Goal: Use online tool/utility: Utilize a website feature to perform a specific function

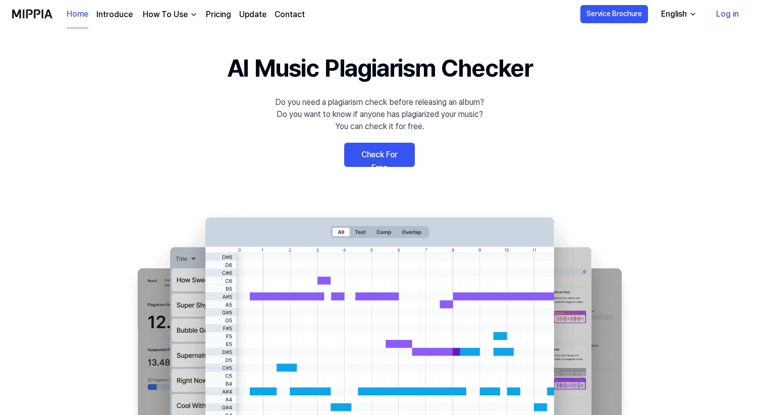
scroll to position [25, 0]
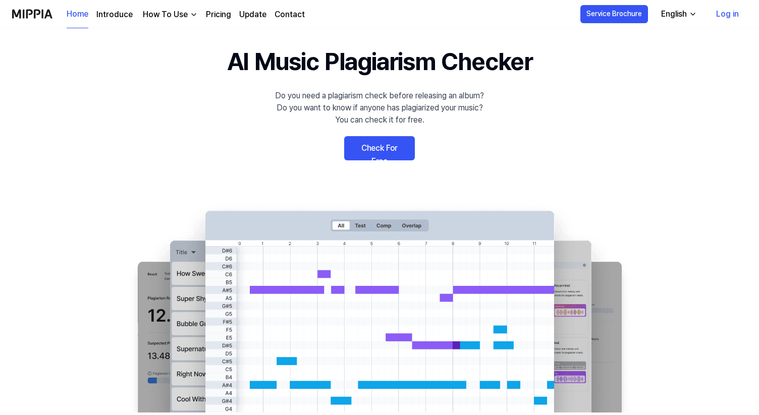
click at [396, 152] on link "Check For Free" at bounding box center [379, 148] width 71 height 24
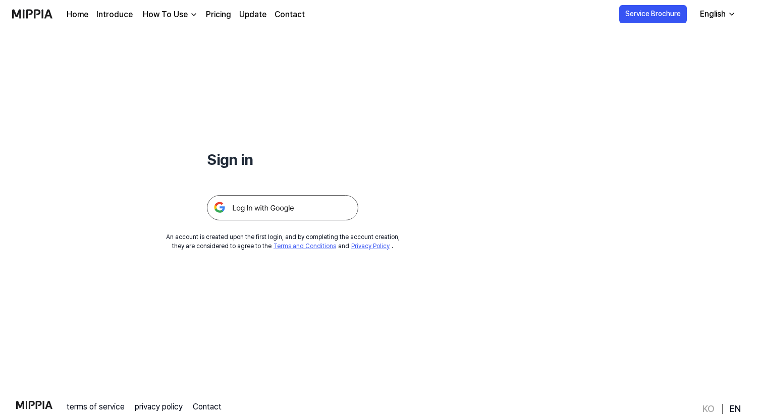
click at [310, 210] on img at bounding box center [282, 207] width 151 height 25
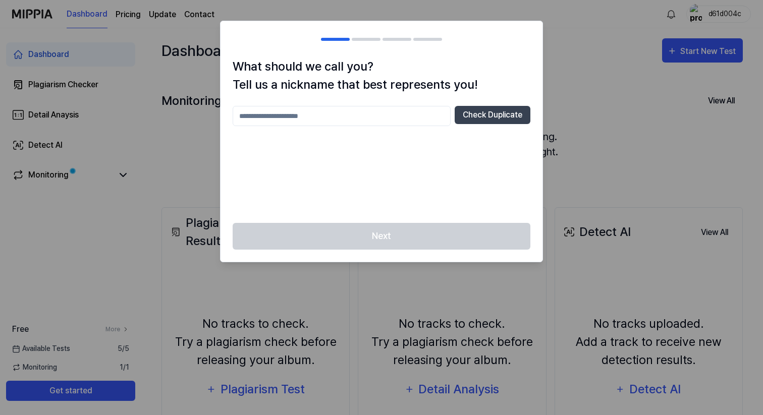
click at [581, 83] on div at bounding box center [381, 207] width 763 height 415
click at [382, 112] on input "text" at bounding box center [342, 116] width 218 height 20
type input "*"
type input "******"
click at [513, 117] on button "Check Duplicate" at bounding box center [493, 115] width 76 height 18
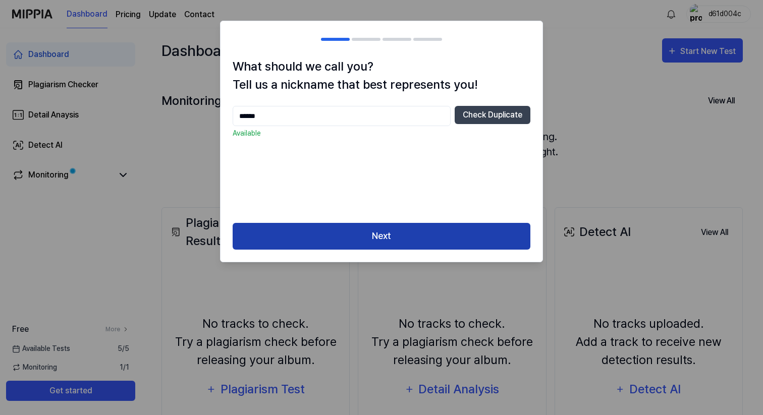
click at [382, 239] on button "Next" at bounding box center [382, 236] width 298 height 27
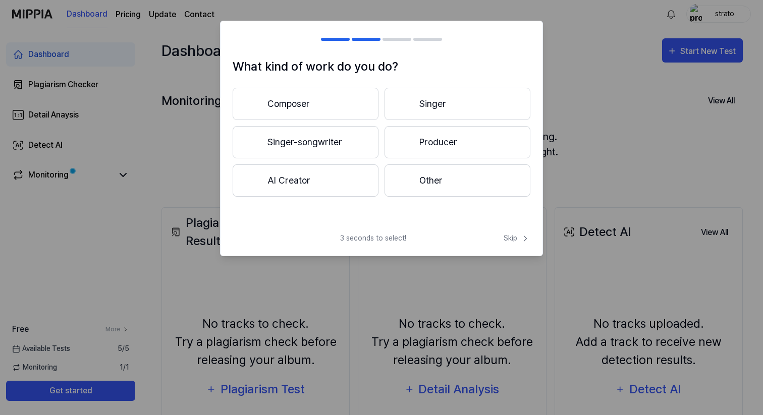
click at [316, 146] on button "Singer-songwriter" at bounding box center [306, 142] width 146 height 32
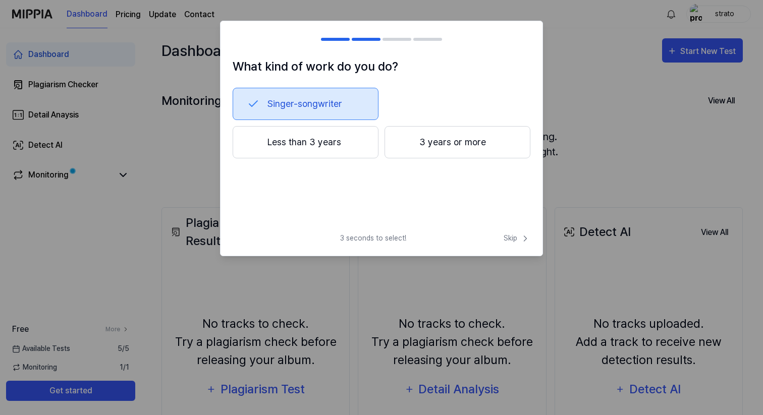
click at [322, 144] on button "Less than 3 years" at bounding box center [306, 142] width 146 height 32
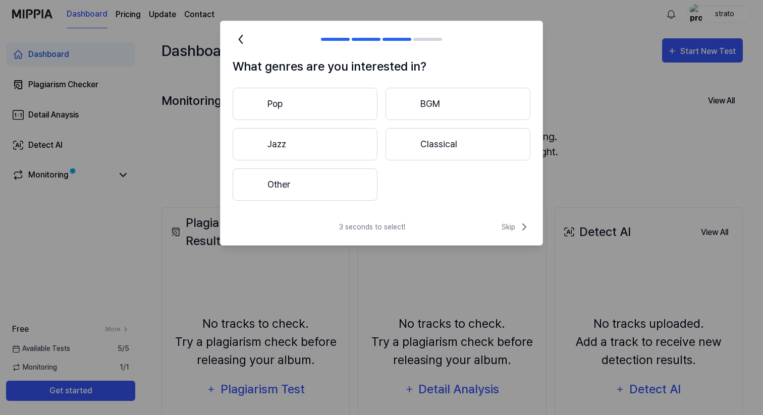
click at [319, 186] on button "Other" at bounding box center [305, 185] width 145 height 32
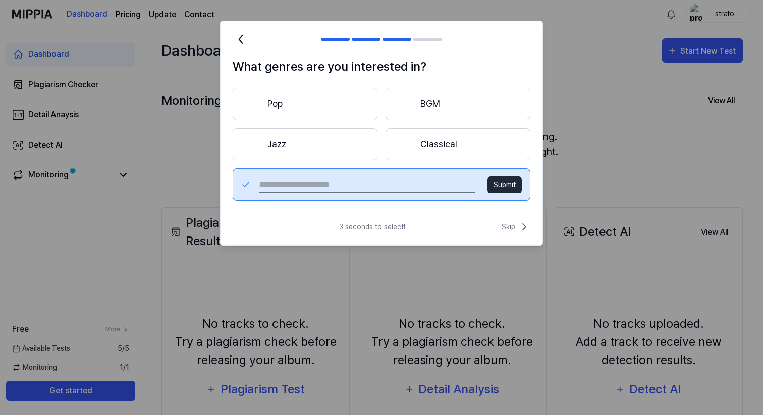
click at [327, 186] on input "text" at bounding box center [367, 185] width 217 height 16
click at [272, 185] on input "*********" at bounding box center [367, 185] width 217 height 16
click at [316, 187] on input "********" at bounding box center [367, 185] width 217 height 16
type input "********"
click at [499, 181] on button "Submit" at bounding box center [505, 185] width 34 height 17
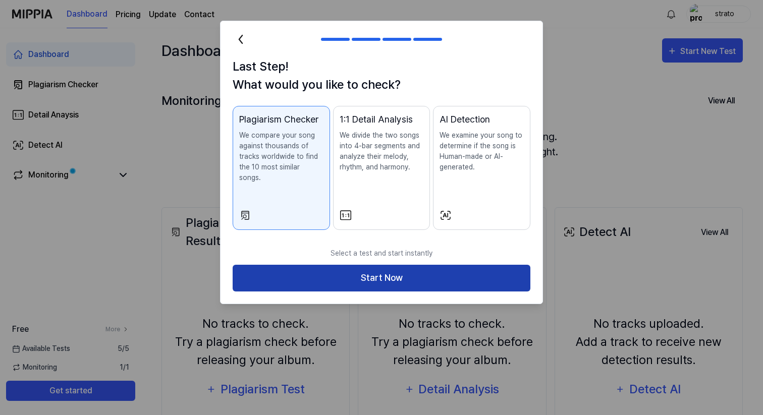
click at [359, 269] on button "Start Now" at bounding box center [382, 278] width 298 height 27
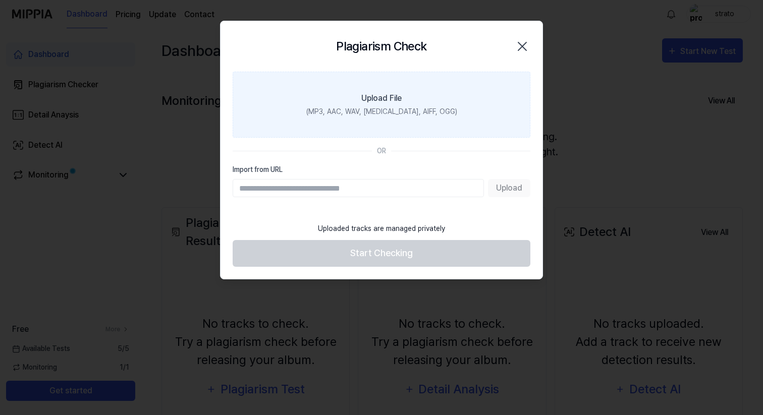
click at [373, 98] on div "Upload File" at bounding box center [381, 98] width 40 height 12
click at [0, 0] on input "Upload File (MP3, AAC, WAV, FLAC, AIFF, OGG)" at bounding box center [0, 0] width 0 height 0
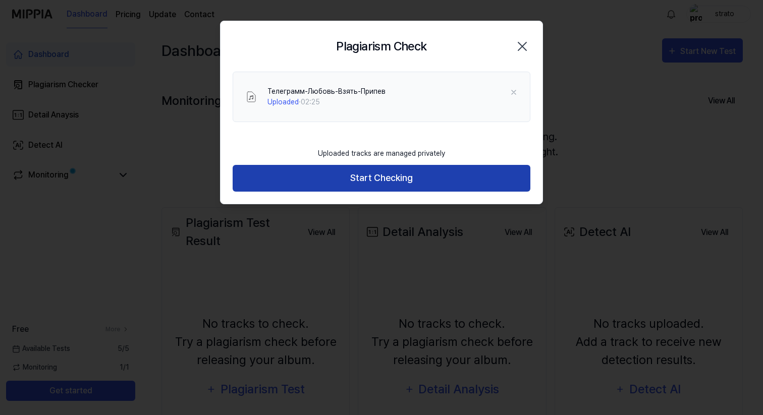
click at [385, 181] on button "Start Checking" at bounding box center [382, 178] width 298 height 27
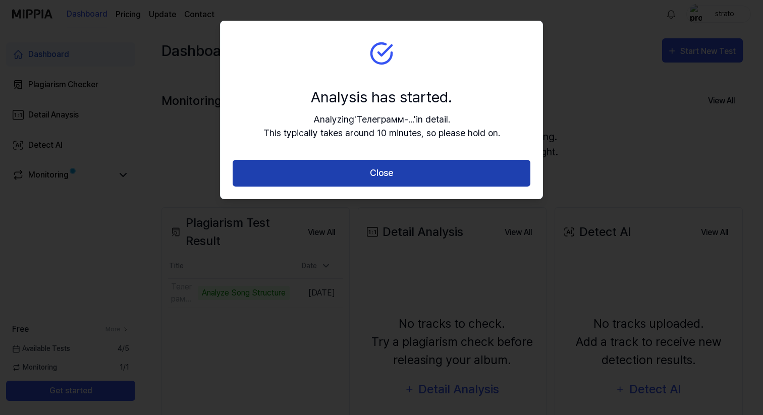
click at [381, 173] on button "Close" at bounding box center [382, 173] width 298 height 27
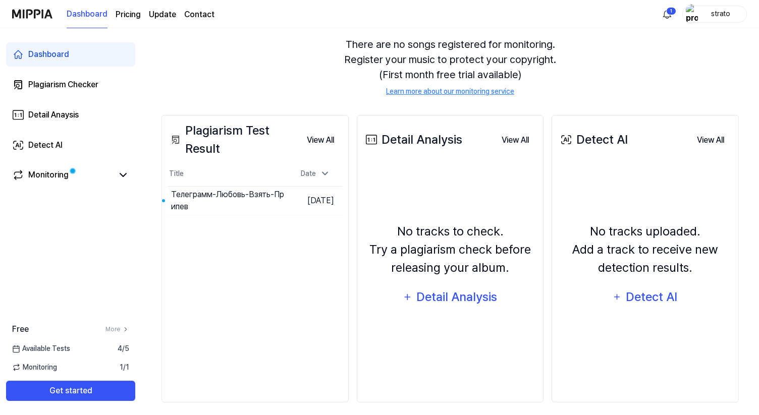
scroll to position [99, 0]
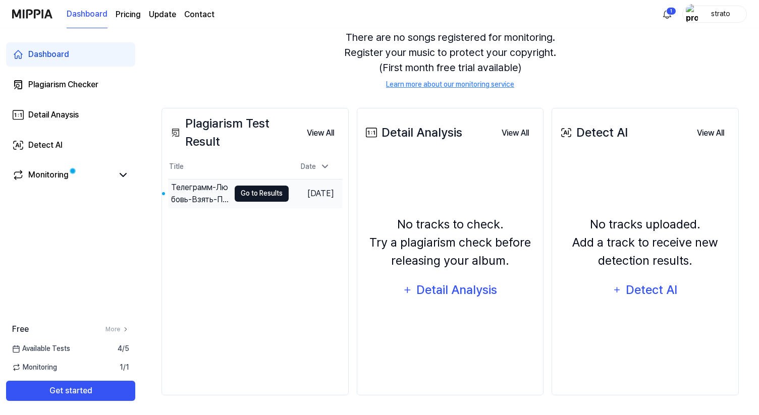
click at [246, 195] on button "Go to Results" at bounding box center [262, 194] width 54 height 16
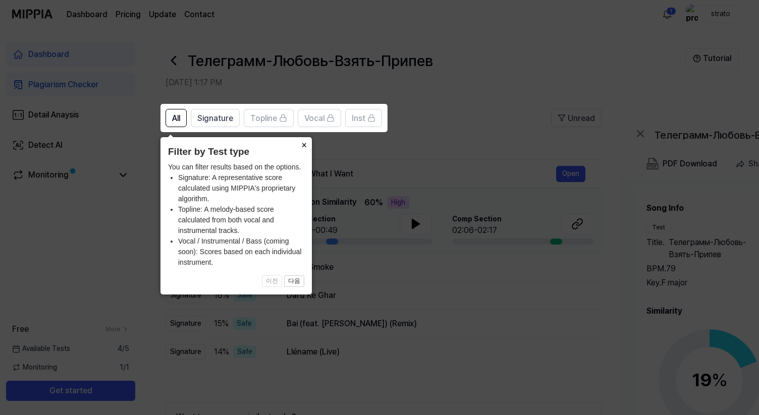
click at [304, 145] on button "×" at bounding box center [304, 144] width 16 height 14
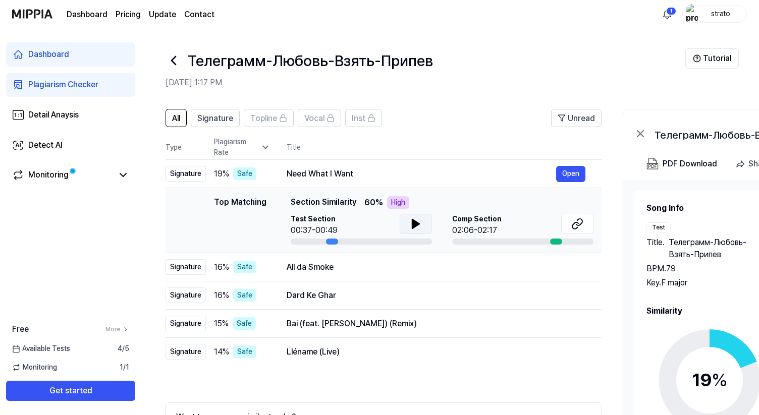
click at [416, 225] on icon at bounding box center [415, 224] width 7 height 9
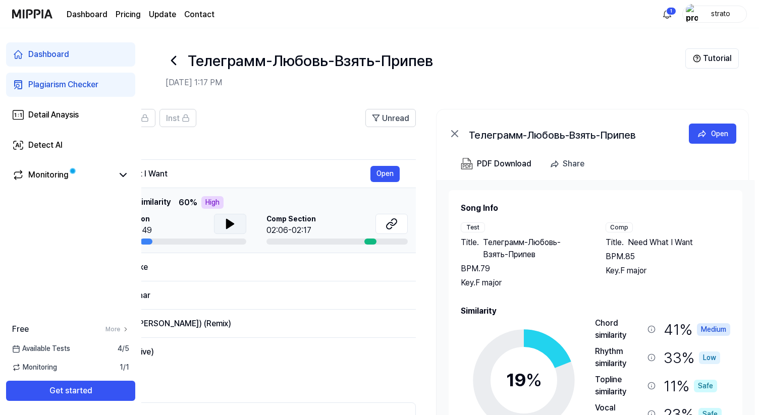
scroll to position [0, 196]
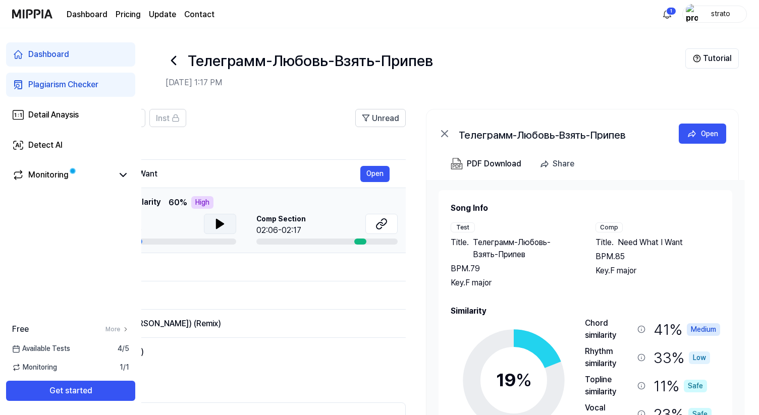
drag, startPoint x: 555, startPoint y: 242, endPoint x: 324, endPoint y: 242, distance: 231.7
click at [326, 242] on div at bounding box center [326, 242] width 141 height 6
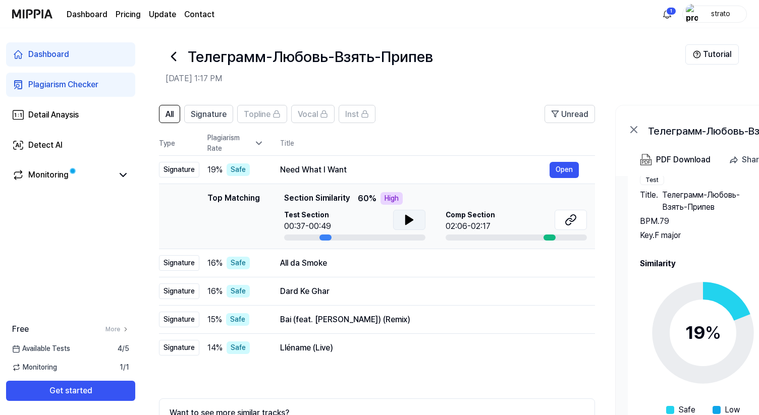
scroll to position [0, 0]
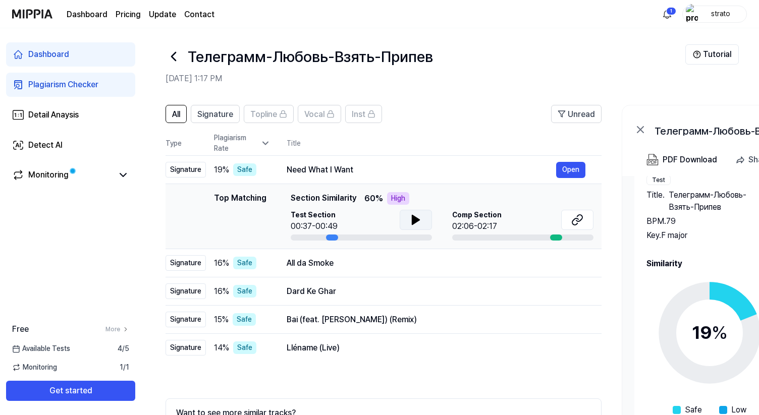
scroll to position [99, 0]
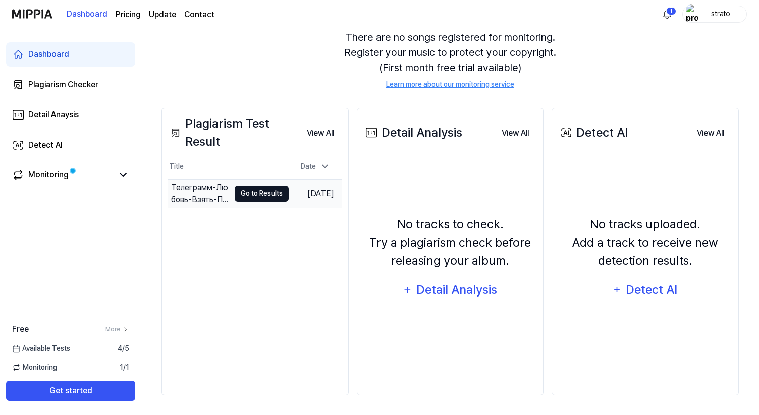
click at [262, 194] on button "Go to Results" at bounding box center [262, 194] width 54 height 16
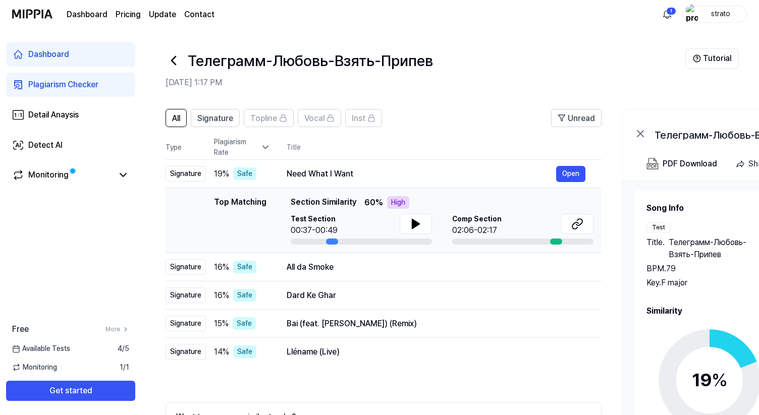
click at [542, 223] on div "Comp Section 02:06-02:17" at bounding box center [522, 225] width 141 height 23
click at [578, 223] on icon at bounding box center [575, 226] width 6 height 7
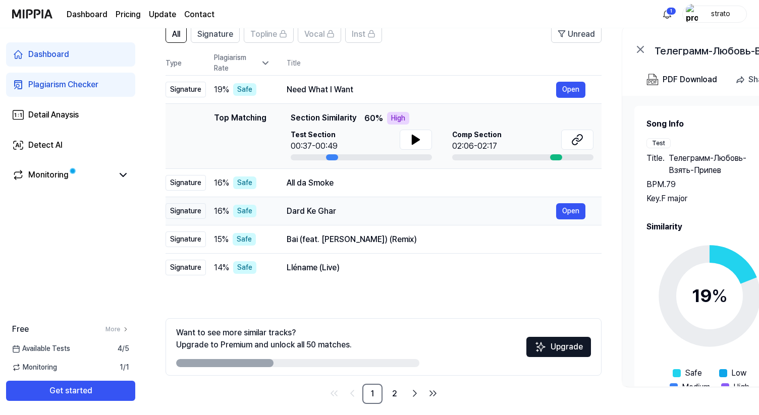
scroll to position [93, 0]
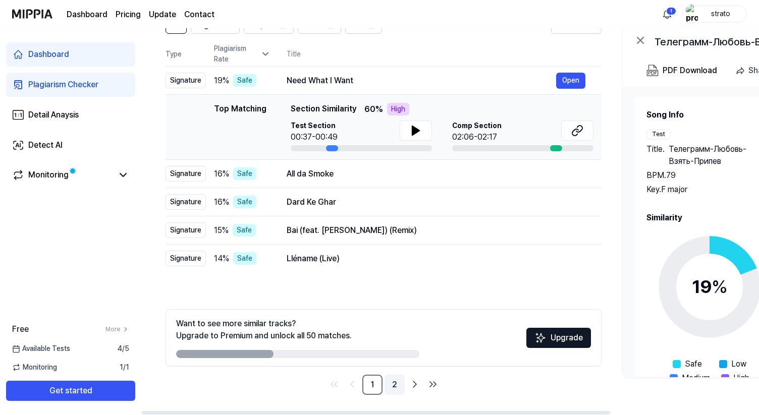
click at [394, 390] on link "2" at bounding box center [395, 385] width 20 height 20
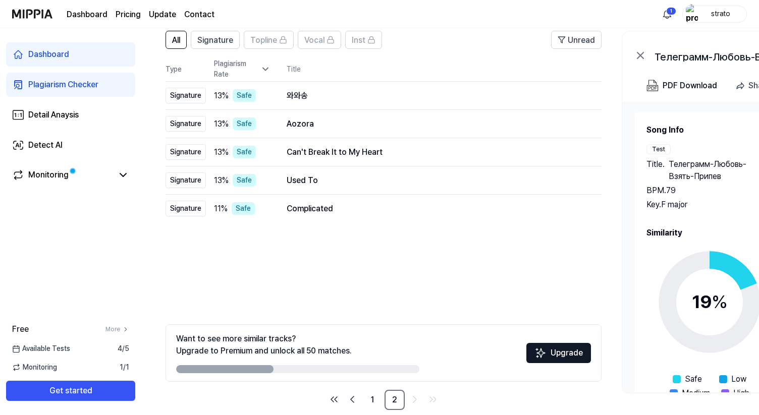
scroll to position [93, 0]
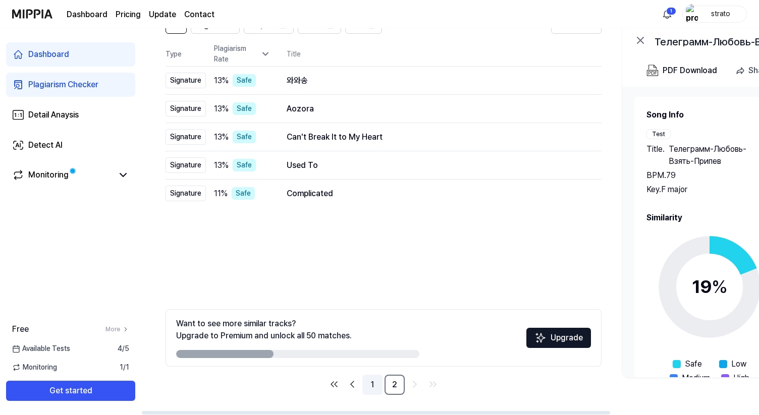
click at [376, 389] on link "1" at bounding box center [372, 385] width 20 height 20
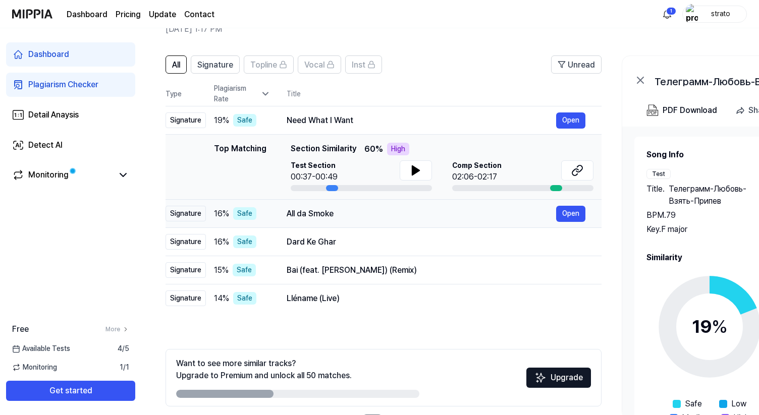
scroll to position [40, 0]
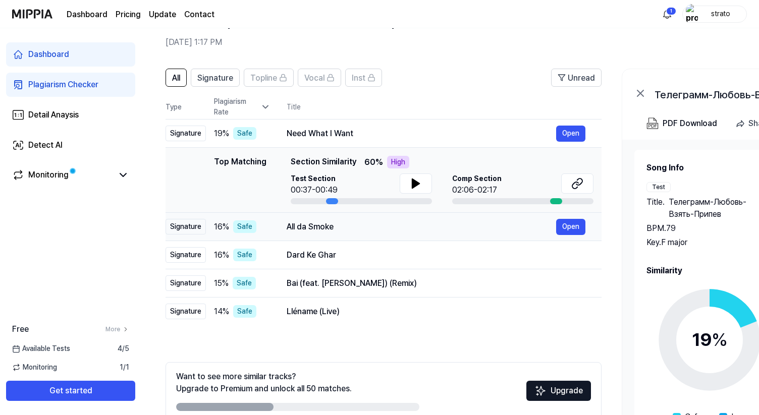
click at [346, 227] on div "All da Smoke" at bounding box center [422, 227] width 270 height 12
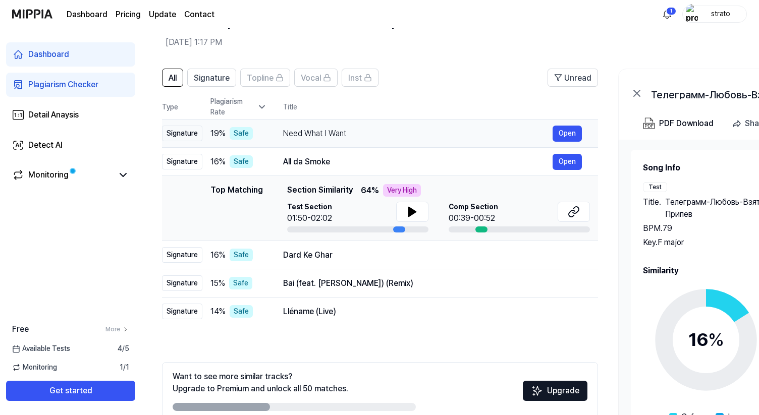
click at [350, 136] on div "Need What I Want" at bounding box center [418, 134] width 270 height 12
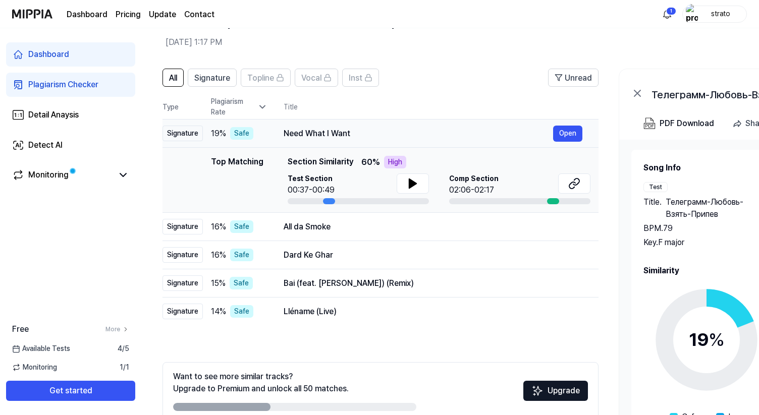
click at [381, 135] on div "Need What I Want" at bounding box center [419, 134] width 270 height 12
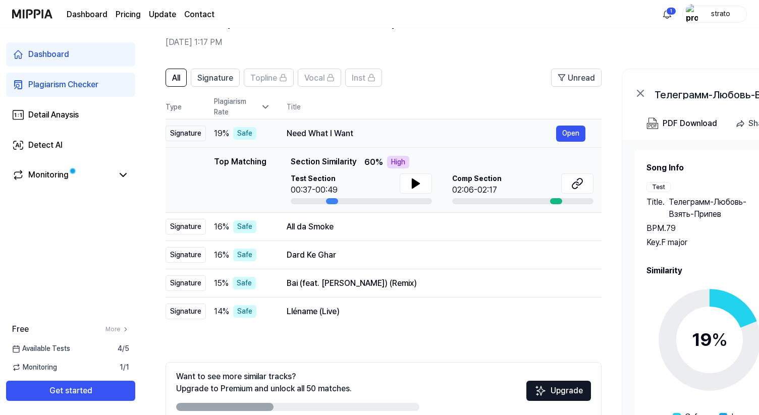
drag, startPoint x: 283, startPoint y: 133, endPoint x: 350, endPoint y: 133, distance: 66.6
click at [350, 133] on div "Need What I Want" at bounding box center [422, 134] width 270 height 12
drag, startPoint x: 288, startPoint y: 135, endPoint x: 348, endPoint y: 133, distance: 59.6
click at [348, 133] on div "Need What I Want" at bounding box center [422, 134] width 270 height 12
click at [417, 183] on icon at bounding box center [415, 183] width 7 height 9
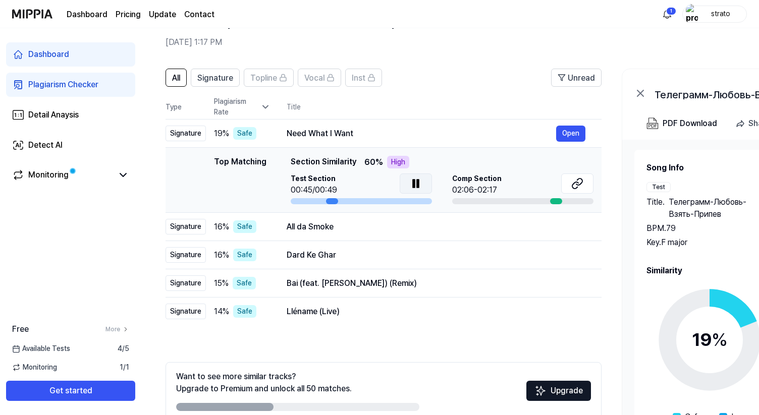
drag, startPoint x: 331, startPoint y: 200, endPoint x: 354, endPoint y: 200, distance: 23.2
click at [354, 200] on div at bounding box center [361, 201] width 141 height 6
click at [414, 181] on icon at bounding box center [416, 184] width 12 height 12
click at [524, 186] on div "Comp Section 02:06-02:17" at bounding box center [522, 185] width 141 height 23
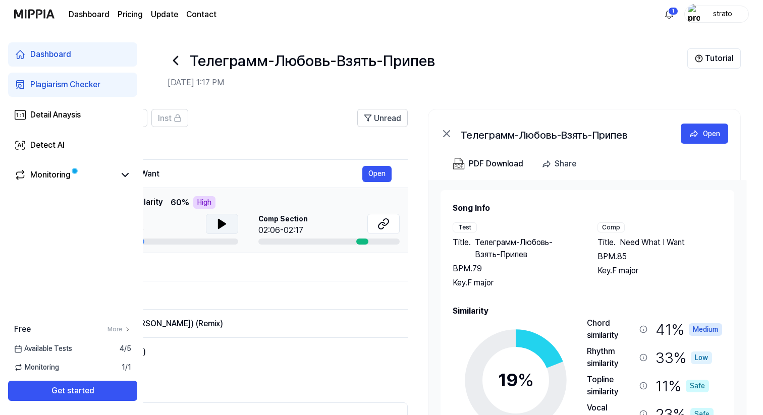
scroll to position [3, 0]
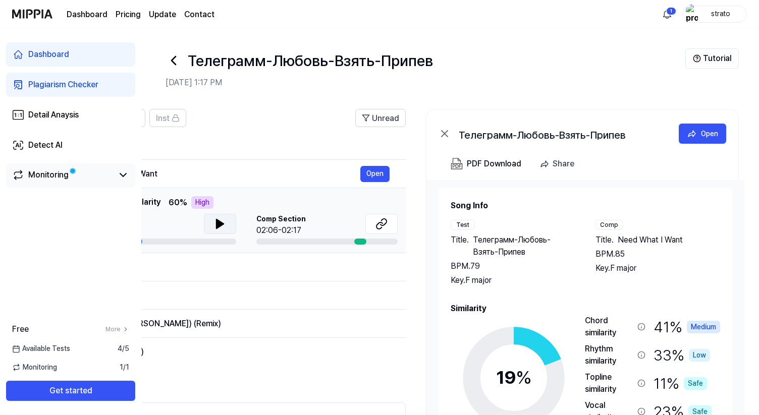
click at [40, 176] on div "Monitoring" at bounding box center [48, 175] width 40 height 12
